Goal: Obtain resource: Download file/media

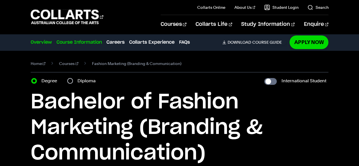
click at [71, 46] on link "Course Information" at bounding box center [78, 42] width 45 height 7
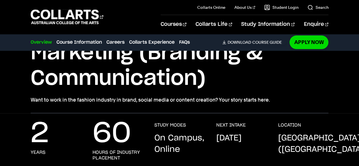
scroll to position [74, 0]
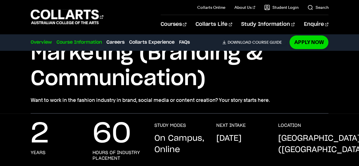
click at [85, 42] on link "Course Information" at bounding box center [78, 42] width 45 height 7
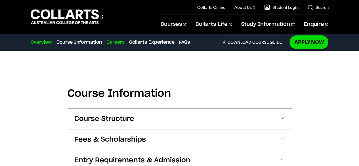
click at [124, 46] on link "Careers" at bounding box center [115, 42] width 18 height 7
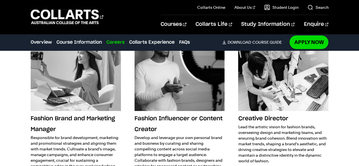
click at [162, 39] on div "Careers Overview Course Information Careers Collarts Experience FAQs Download C…" at bounding box center [158, 42] width 255 height 16
click at [163, 44] on link "Collarts Experience" at bounding box center [151, 42] width 45 height 7
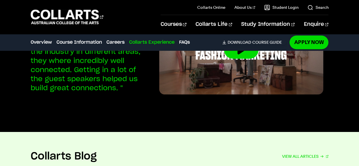
scroll to position [1441, 0]
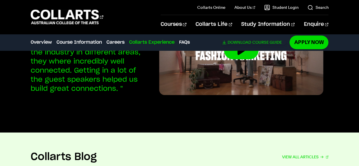
click at [238, 42] on span "Download" at bounding box center [239, 42] width 24 height 5
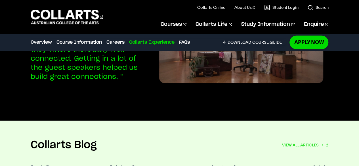
scroll to position [0, 0]
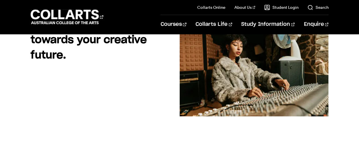
scroll to position [83, 0]
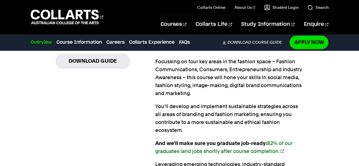
scroll to position [457, 0]
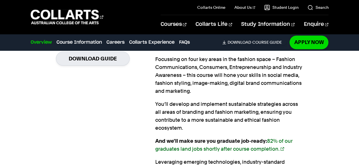
click at [93, 47] on link "Apply Now" at bounding box center [93, 40] width 74 height 13
